Goal: Transaction & Acquisition: Purchase product/service

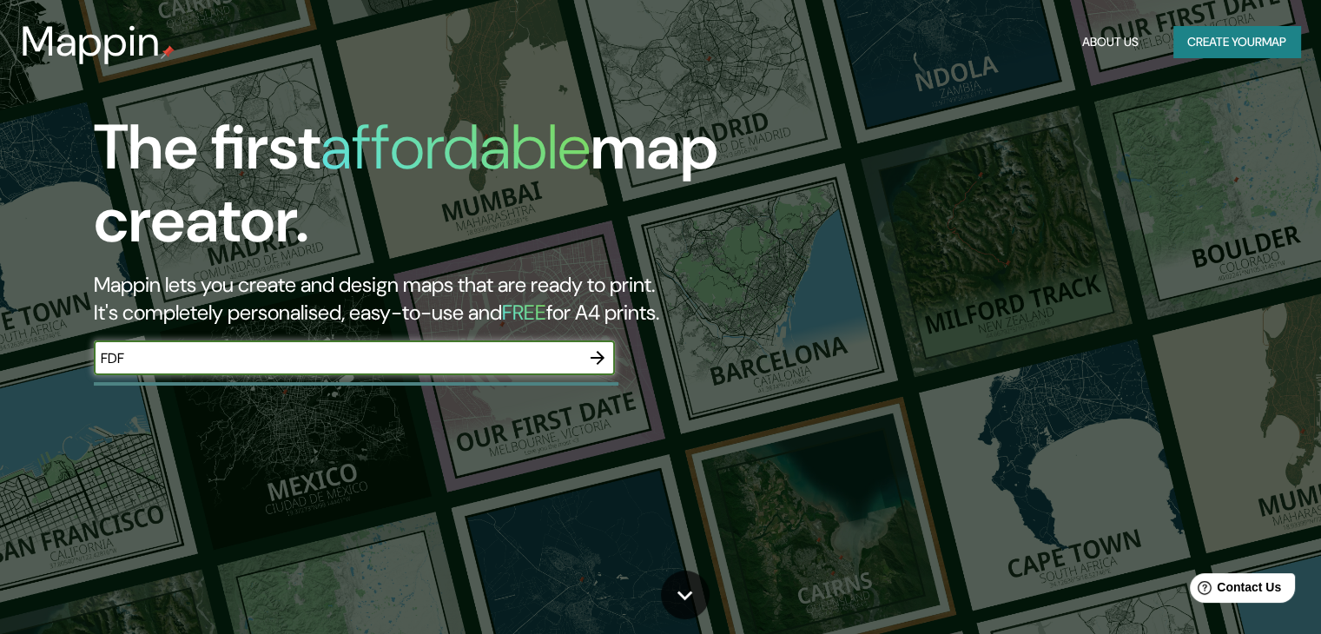
type input "FDF"
click at [590, 362] on icon "button" at bounding box center [597, 358] width 21 height 21
click at [298, 362] on input "text" at bounding box center [337, 358] width 487 height 20
type input "cajamarca, peru"
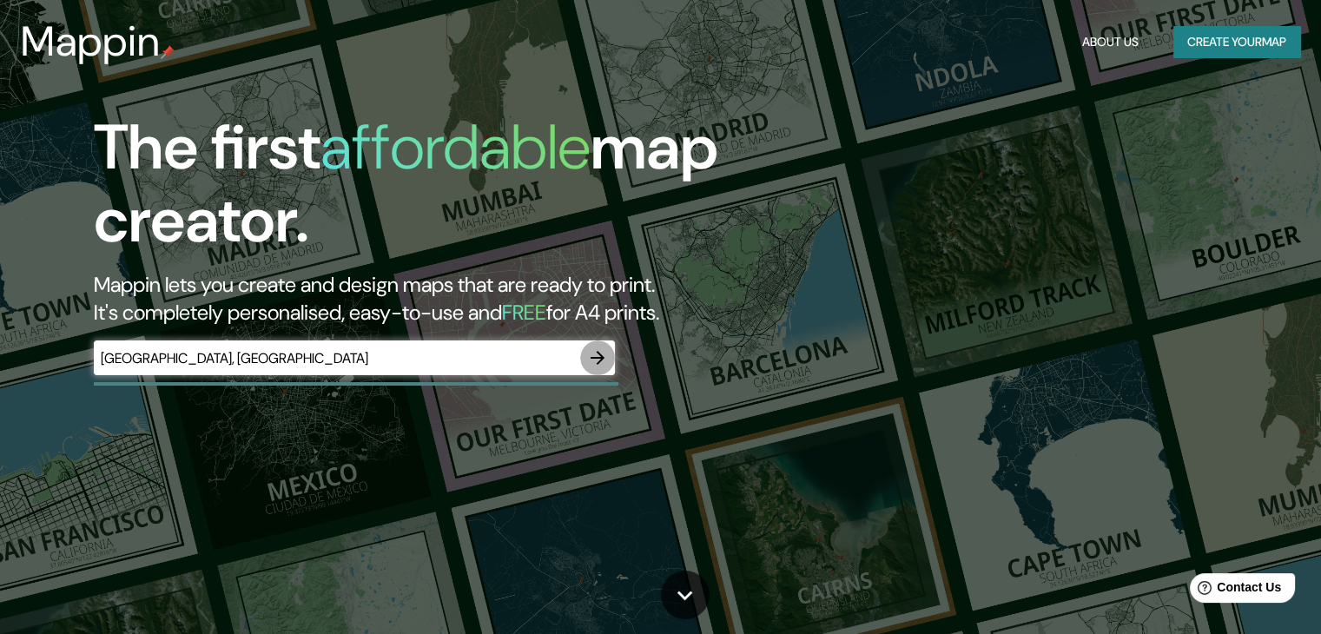
click at [606, 355] on icon "button" at bounding box center [597, 358] width 21 height 21
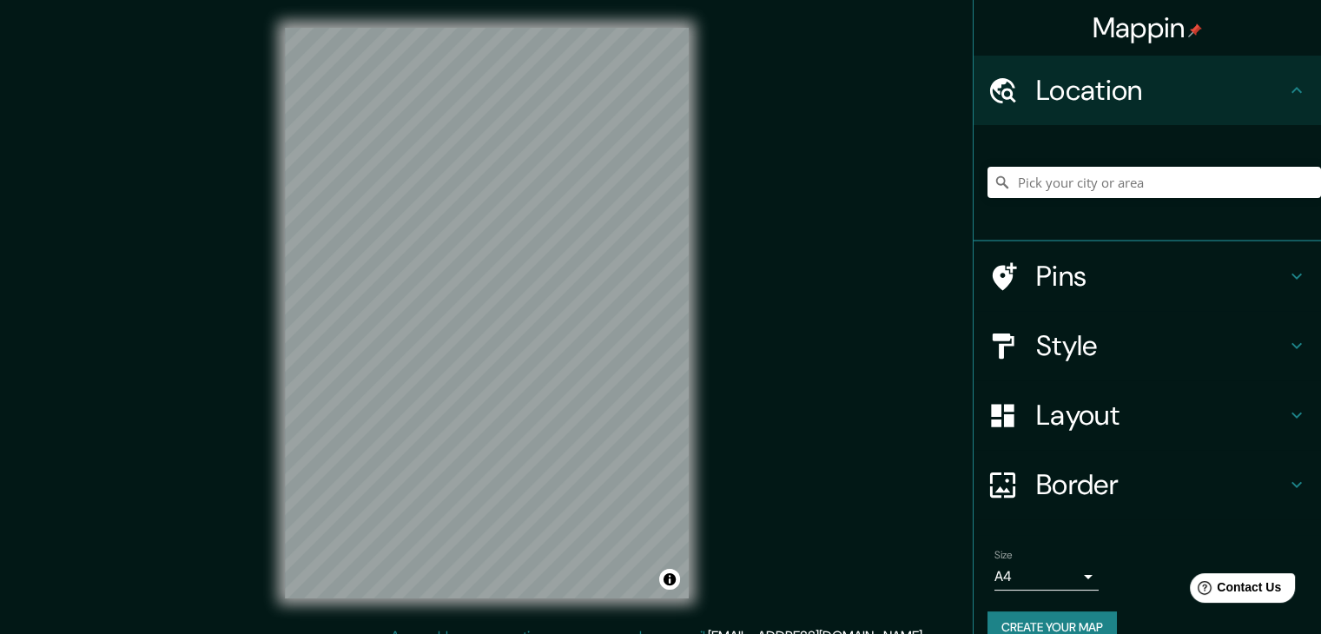
drag, startPoint x: 1106, startPoint y: 204, endPoint x: 1081, endPoint y: 198, distance: 25.9
click at [1081, 198] on div at bounding box center [1155, 182] width 334 height 87
click at [1070, 193] on input "Pick your city or area" at bounding box center [1155, 182] width 334 height 31
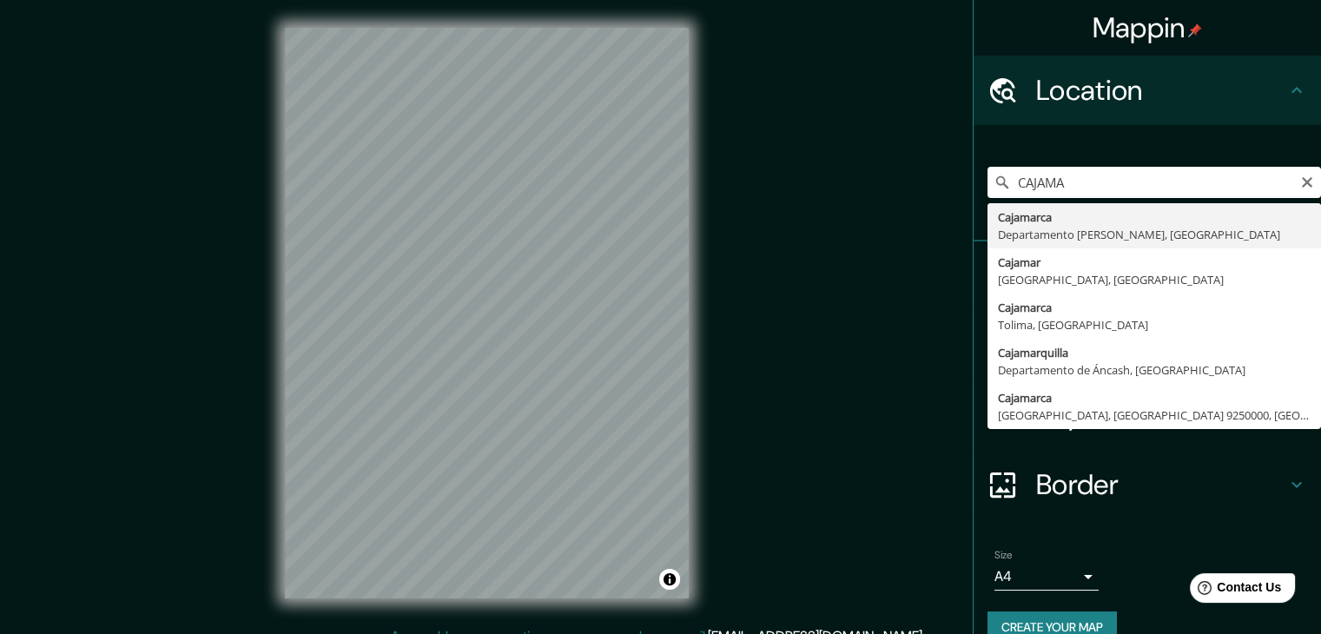
type input "Cajamarca, Departamento de Cajamarca, Perú"
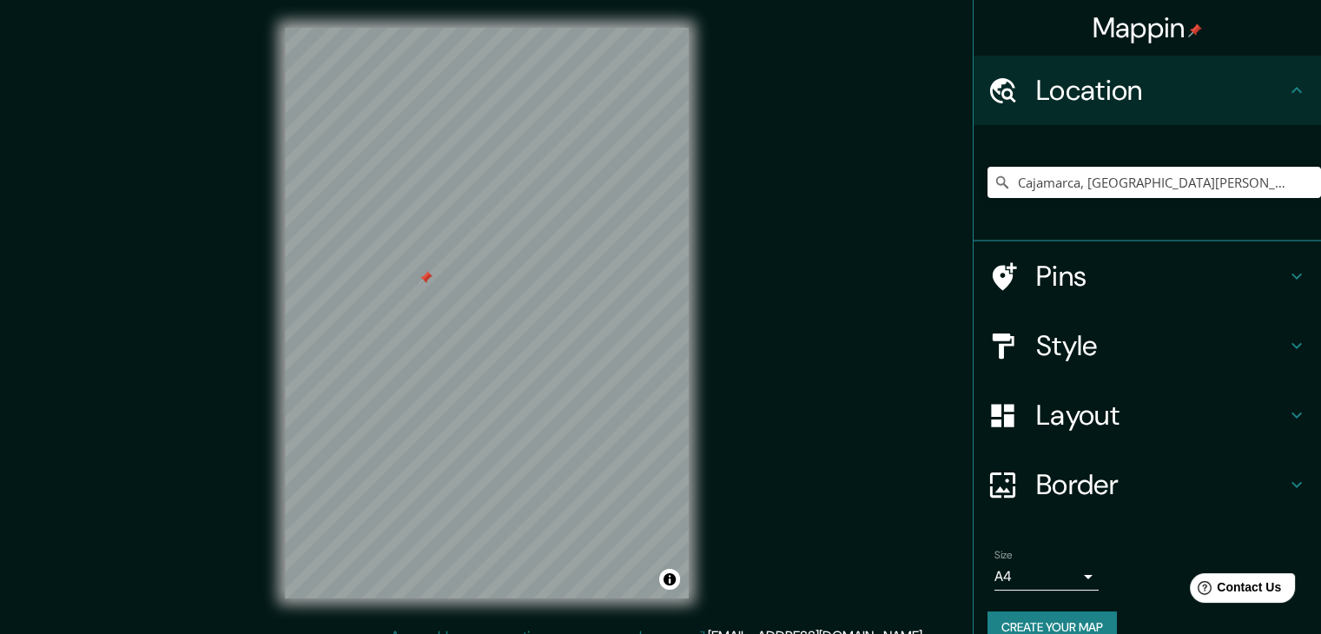
click at [420, 283] on div at bounding box center [426, 278] width 14 height 14
click at [1095, 184] on input "Pick your city or area" at bounding box center [1155, 182] width 334 height 31
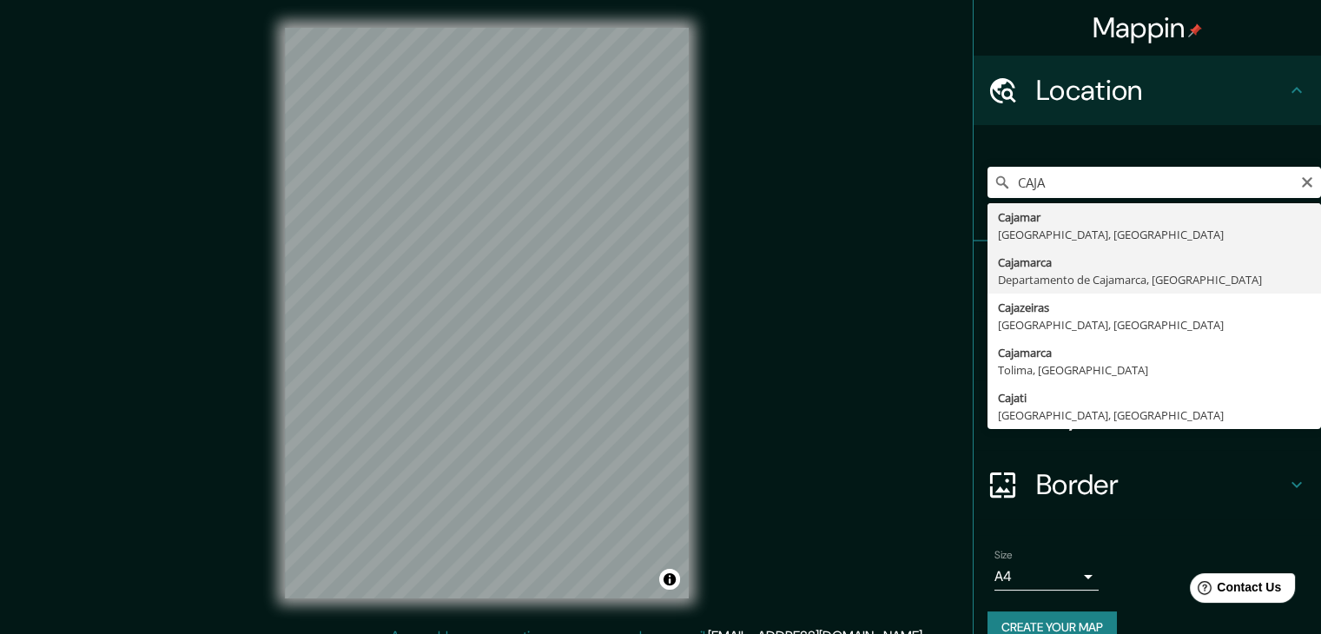
type input "Cajamarca, [GEOGRAPHIC_DATA], [GEOGRAPHIC_DATA]"
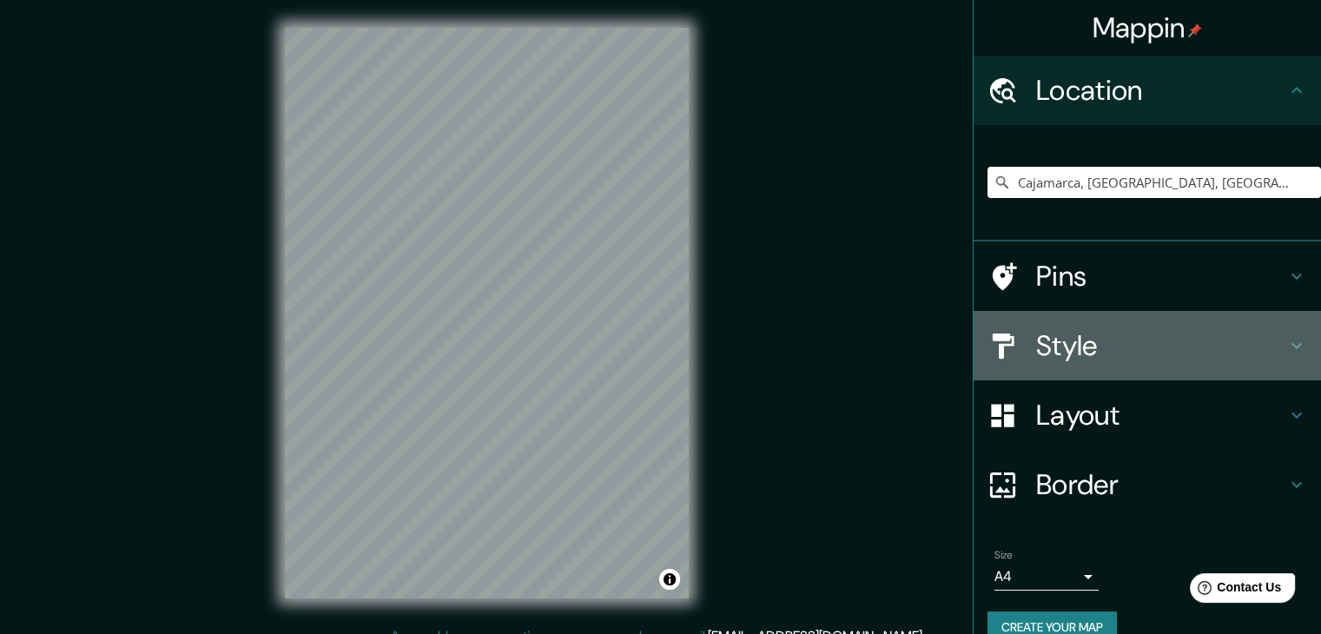
click at [1139, 333] on h4 "Style" at bounding box center [1162, 345] width 250 height 35
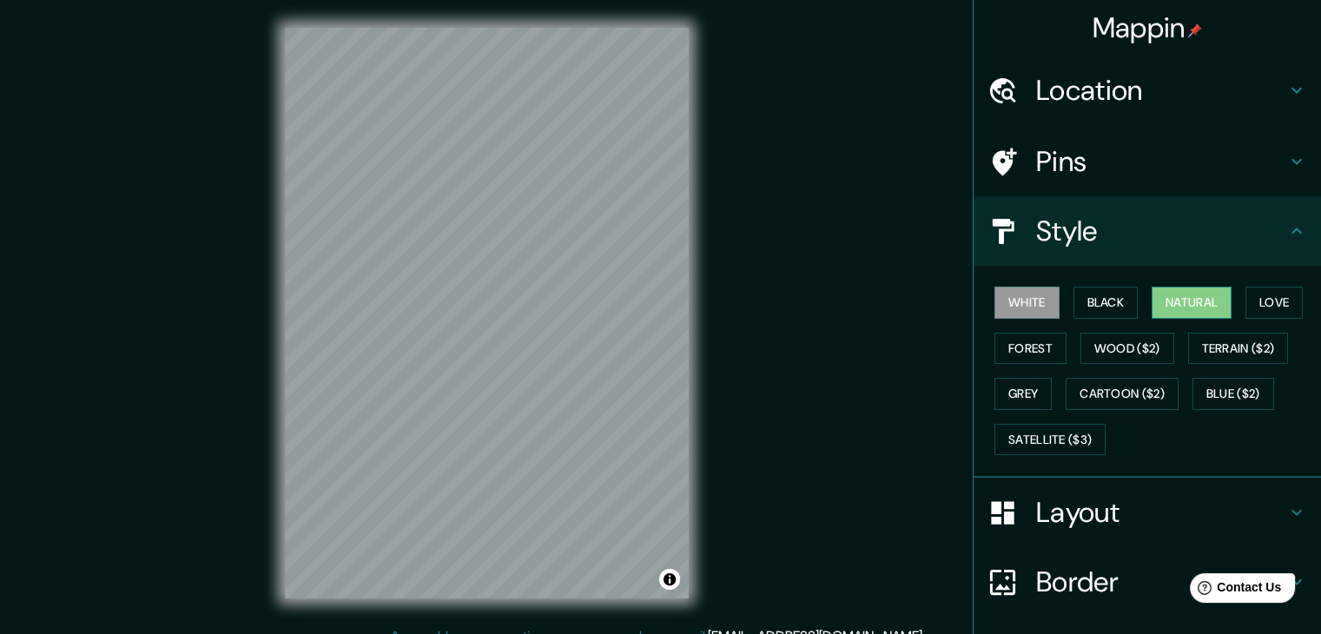
click at [1182, 302] on button "Natural" at bounding box center [1192, 303] width 80 height 32
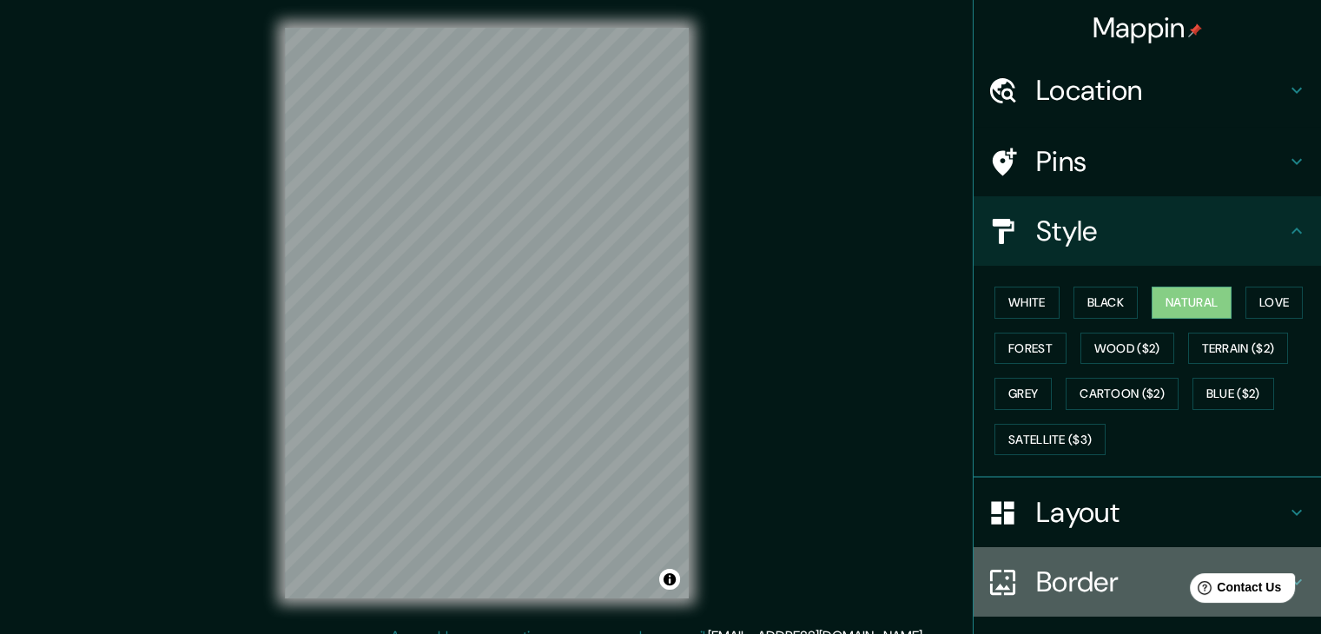
click at [1091, 574] on h4 "Border" at bounding box center [1162, 582] width 250 height 35
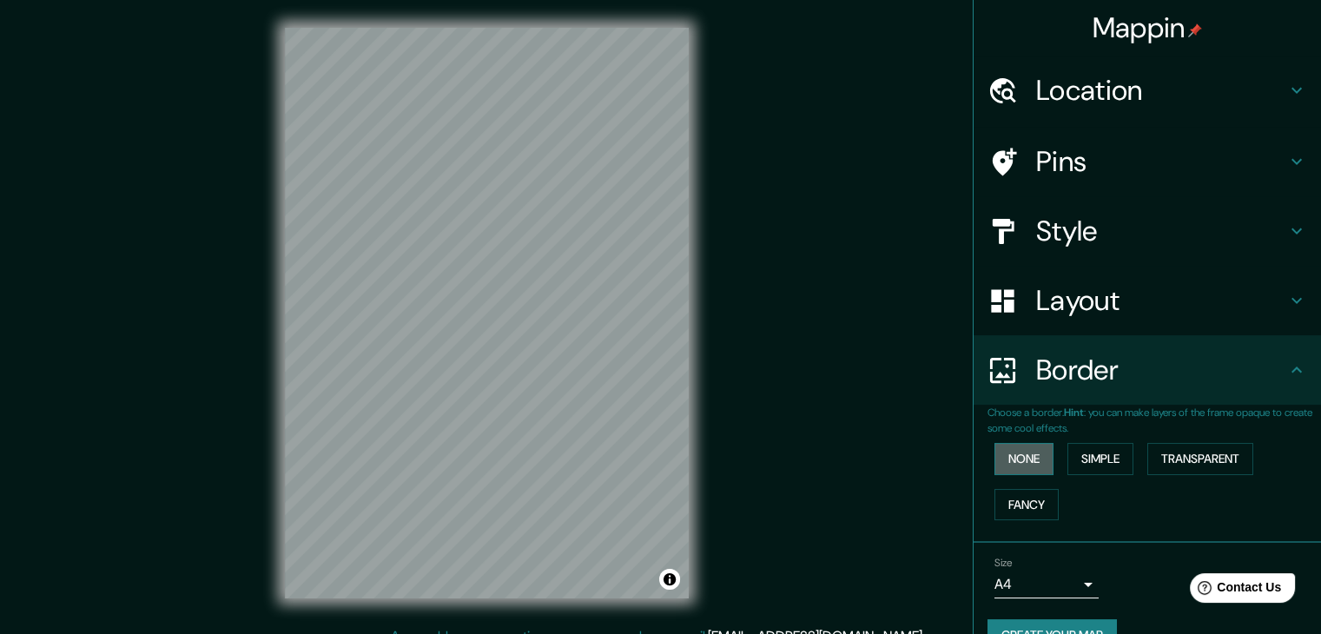
click at [1014, 467] on button "None" at bounding box center [1024, 459] width 59 height 32
click at [1016, 505] on button "Fancy" at bounding box center [1027, 505] width 64 height 32
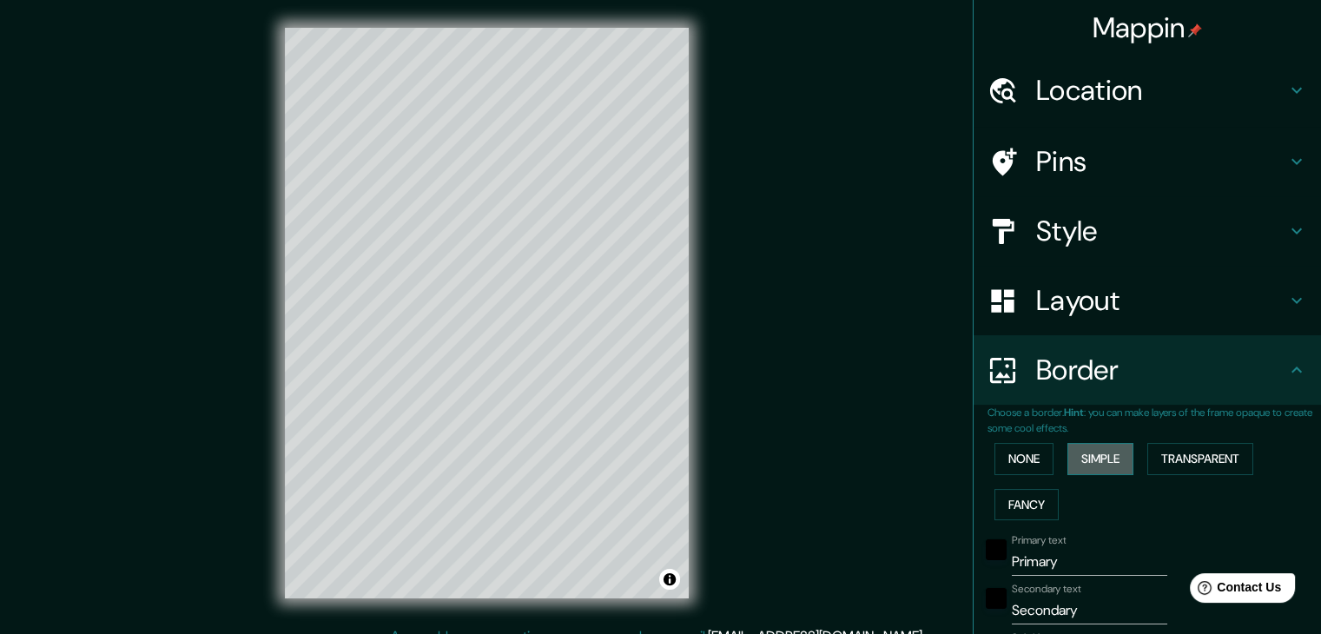
click at [1087, 447] on button "Simple" at bounding box center [1101, 459] width 66 height 32
click at [1199, 434] on p "Choose a border. Hint : you can make layers of the frame opaque to create some …" at bounding box center [1155, 420] width 334 height 31
click at [1186, 465] on button "Transparent" at bounding box center [1201, 459] width 106 height 32
click at [1007, 449] on button "None" at bounding box center [1024, 459] width 59 height 32
